Goal: Transaction & Acquisition: Purchase product/service

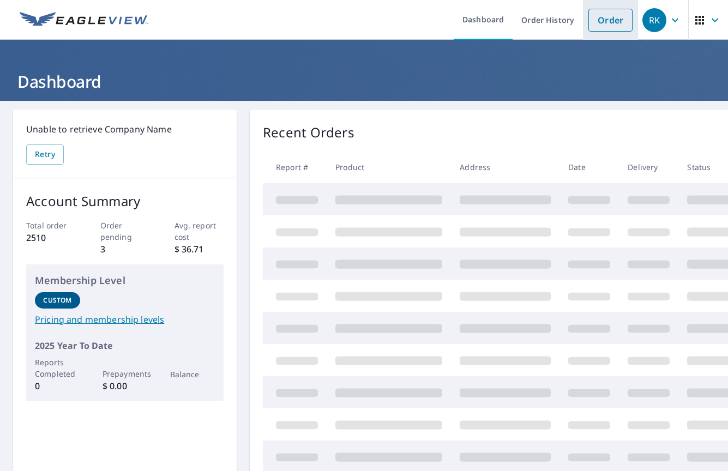
click at [617, 21] on link "Order" at bounding box center [611, 20] width 44 height 23
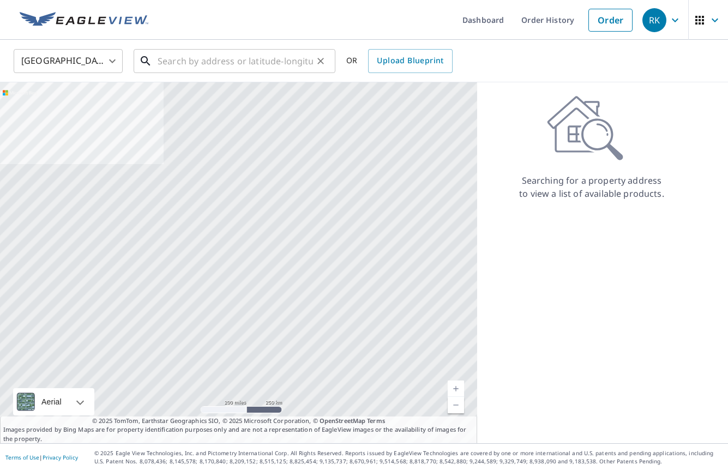
click at [253, 65] on input "text" at bounding box center [235, 61] width 155 height 31
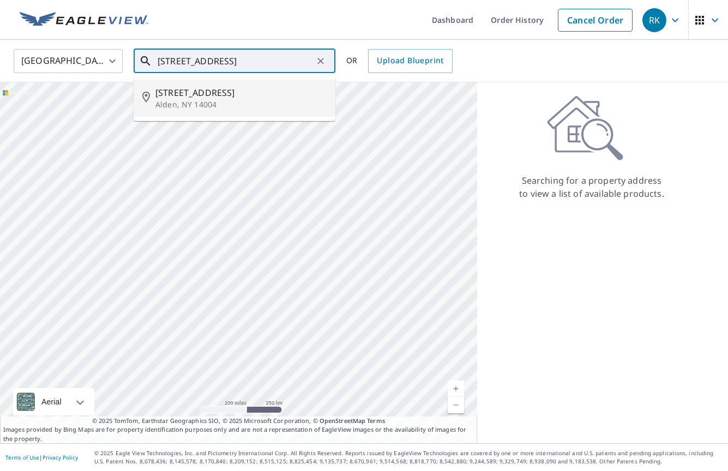
click at [229, 103] on p "Alden, NY 14004" at bounding box center [240, 104] width 171 height 11
type input "[STREET_ADDRESS][PERSON_NAME]"
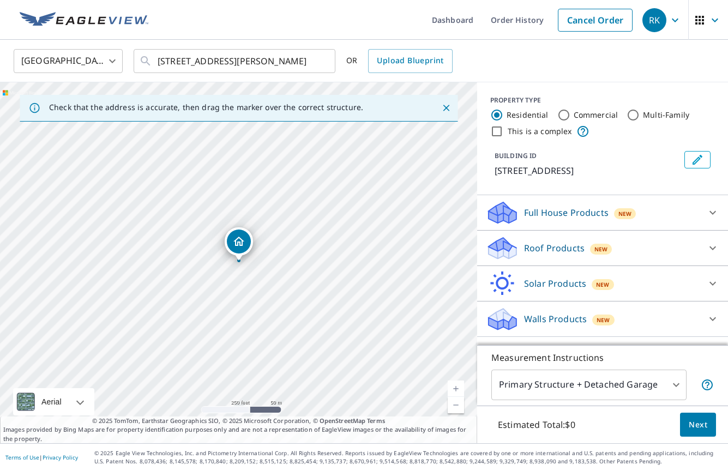
click at [582, 244] on p "Roof Products" at bounding box center [554, 248] width 61 height 13
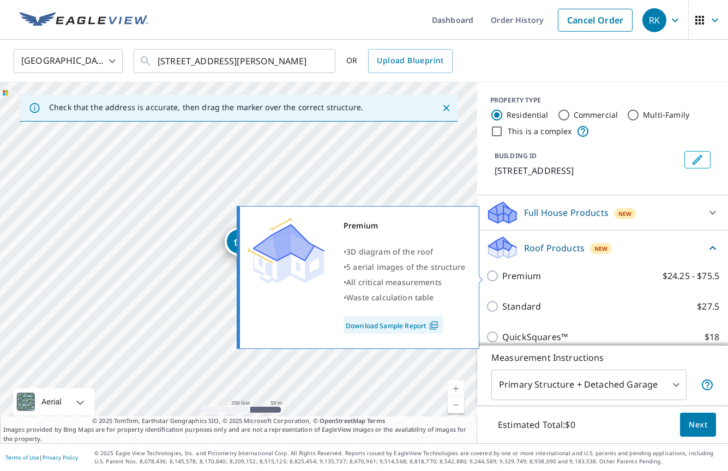
click at [529, 276] on p "Premium" at bounding box center [521, 276] width 39 height 13
click at [502, 276] on input "Premium $24.25 - $75.5" at bounding box center [494, 276] width 16 height 13
checkbox input "true"
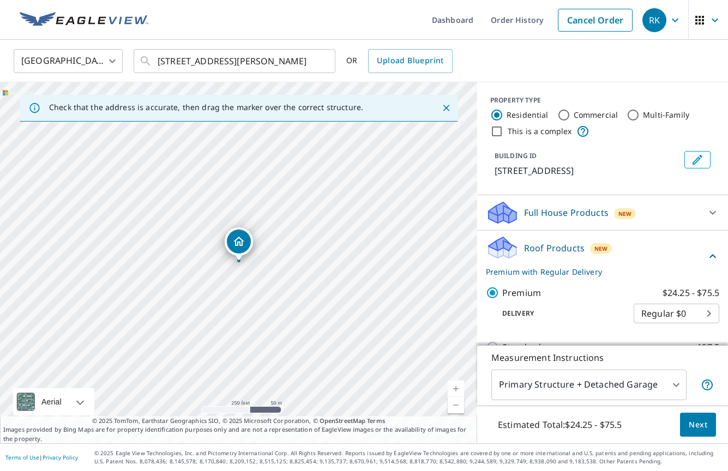
click at [626, 388] on body "RK RK Dashboard Order History Cancel Order RK United States US ​ [STREET_ADDRES…" at bounding box center [364, 235] width 728 height 471
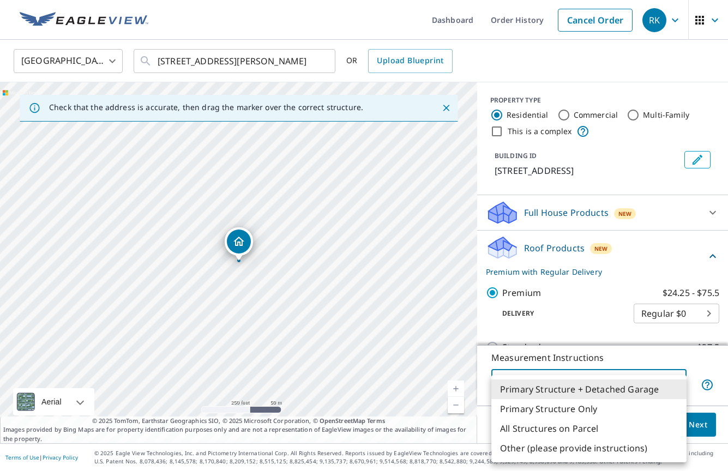
click at [588, 408] on li "Primary Structure Only" at bounding box center [589, 409] width 195 height 20
type input "2"
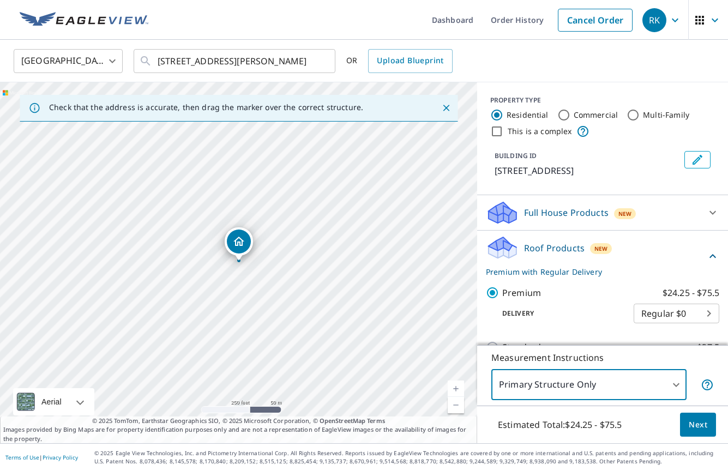
click at [708, 426] on button "Next" at bounding box center [698, 425] width 36 height 25
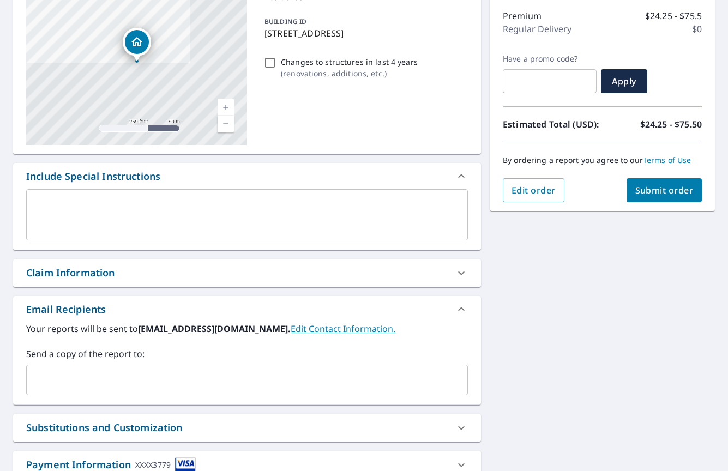
scroll to position [206, 0]
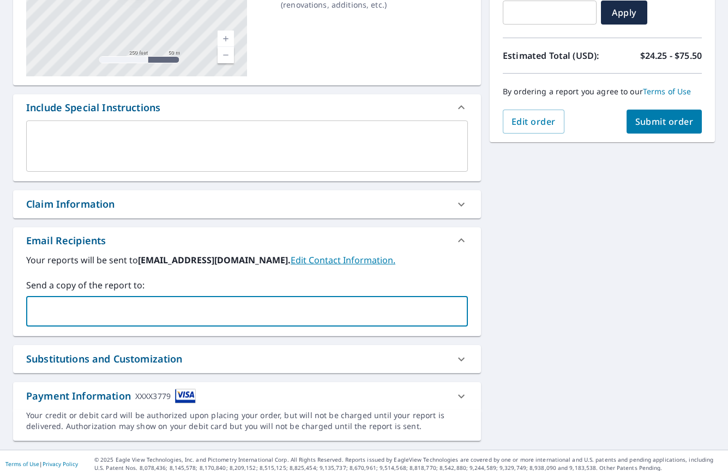
type input "[EMAIL_ADDRESS][DOMAIN_NAME]"
click at [382, 142] on textarea at bounding box center [247, 146] width 427 height 31
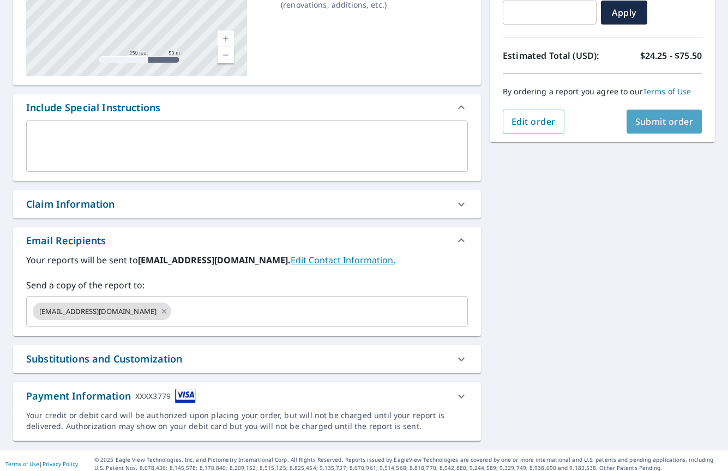
click at [663, 121] on span "Submit order" at bounding box center [665, 122] width 58 height 12
checkbox input "true"
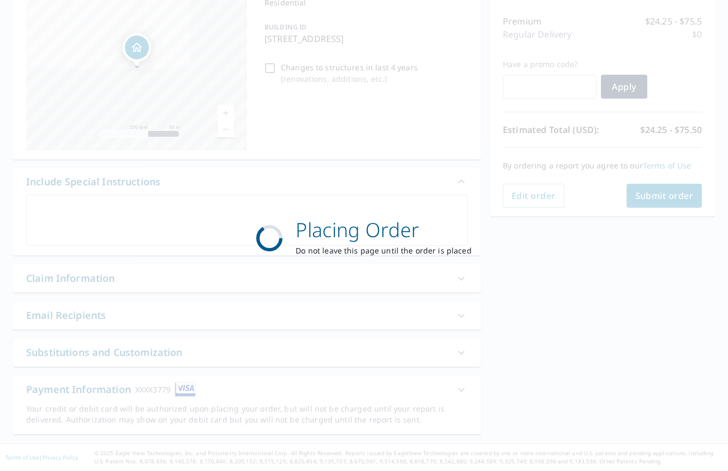
scroll to position [131, 0]
